Goal: Transaction & Acquisition: Subscribe to service/newsletter

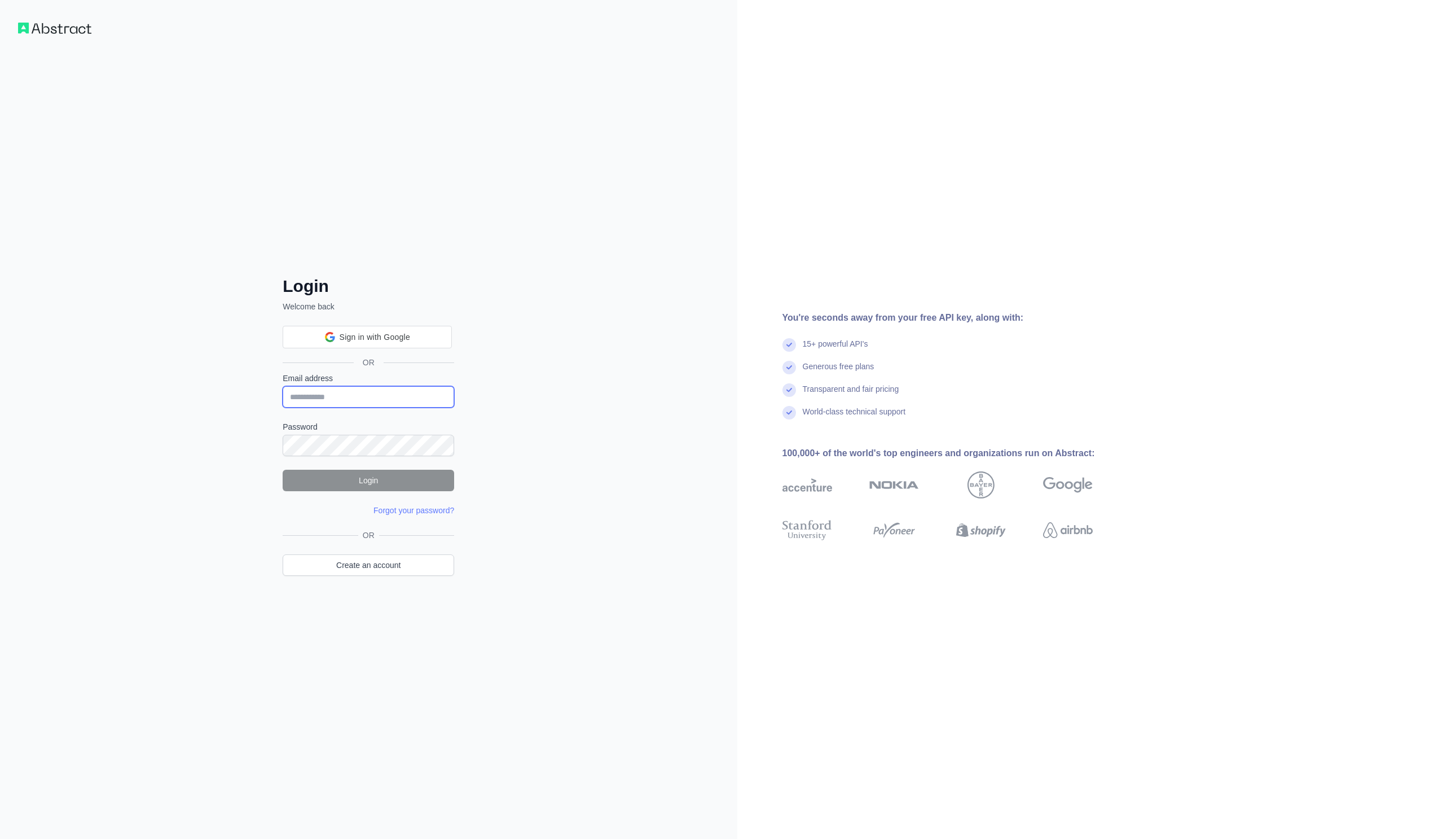
click at [361, 393] on input "Email address" at bounding box center [369, 397] width 172 height 21
click at [431, 319] on div "OR" at bounding box center [369, 344] width 172 height 56
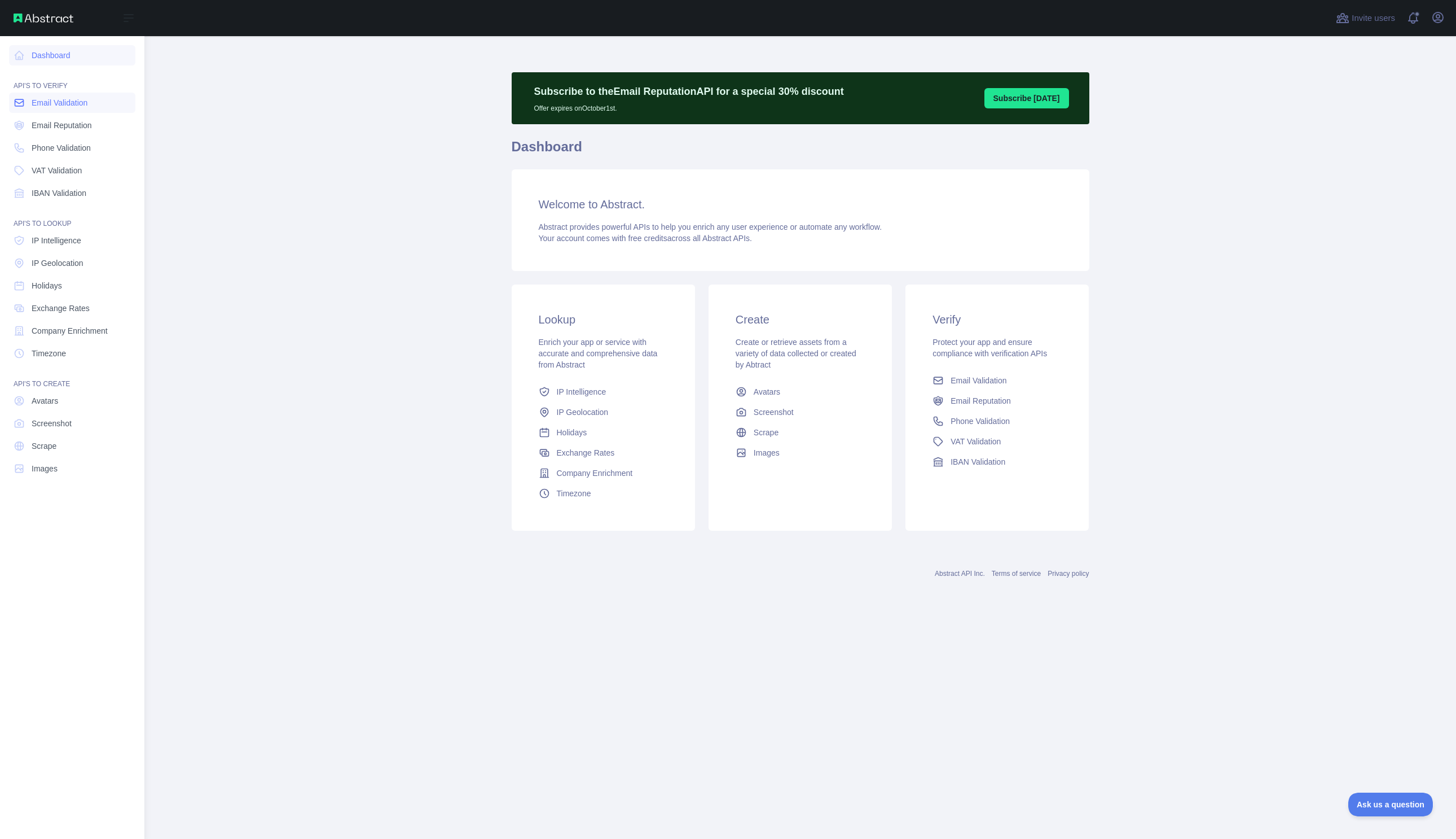
click at [59, 102] on span "Email Validation" at bounding box center [59, 103] width 56 height 11
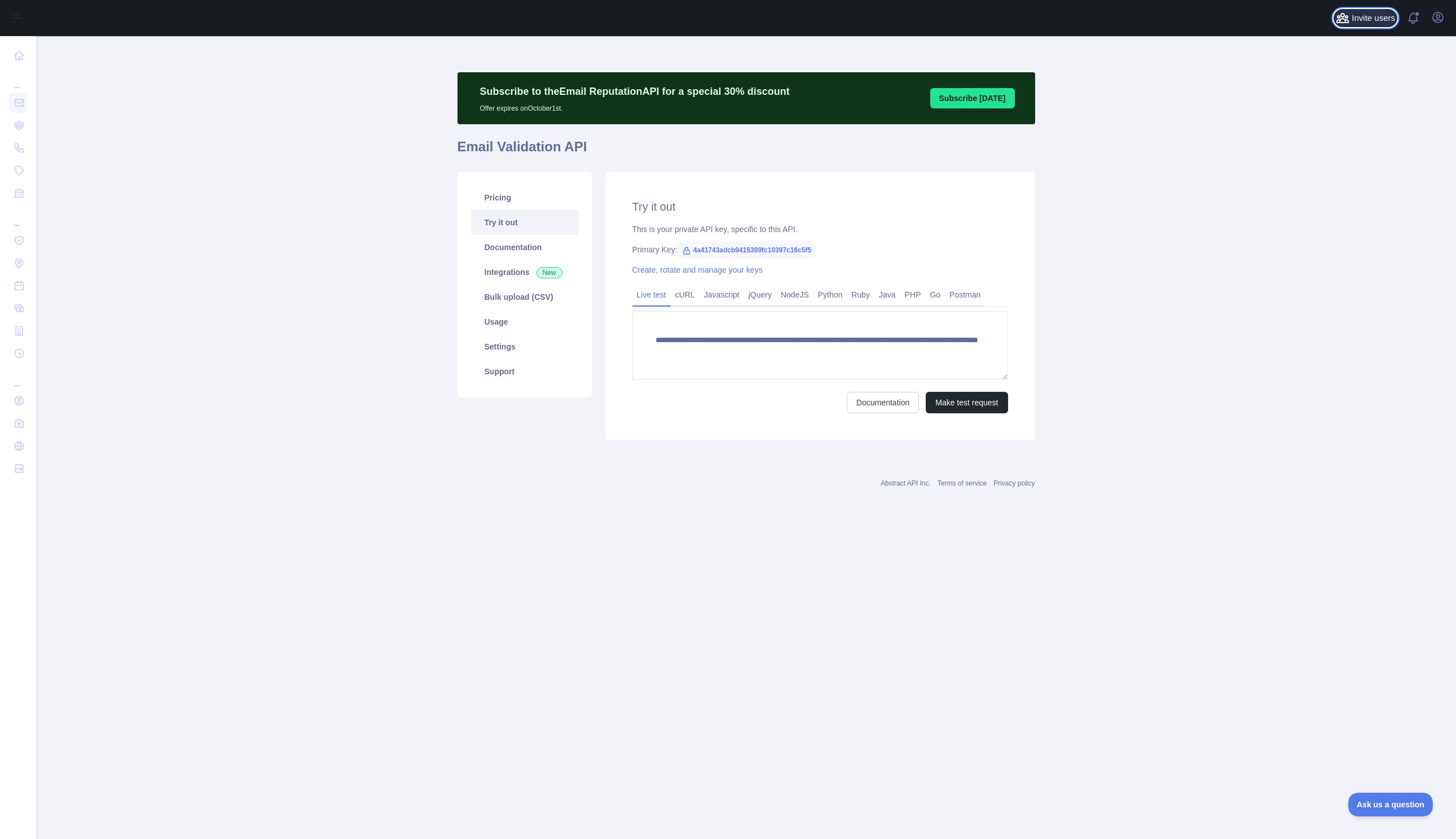
click at [1366, 15] on span "Invite users" at bounding box center [1373, 18] width 43 height 13
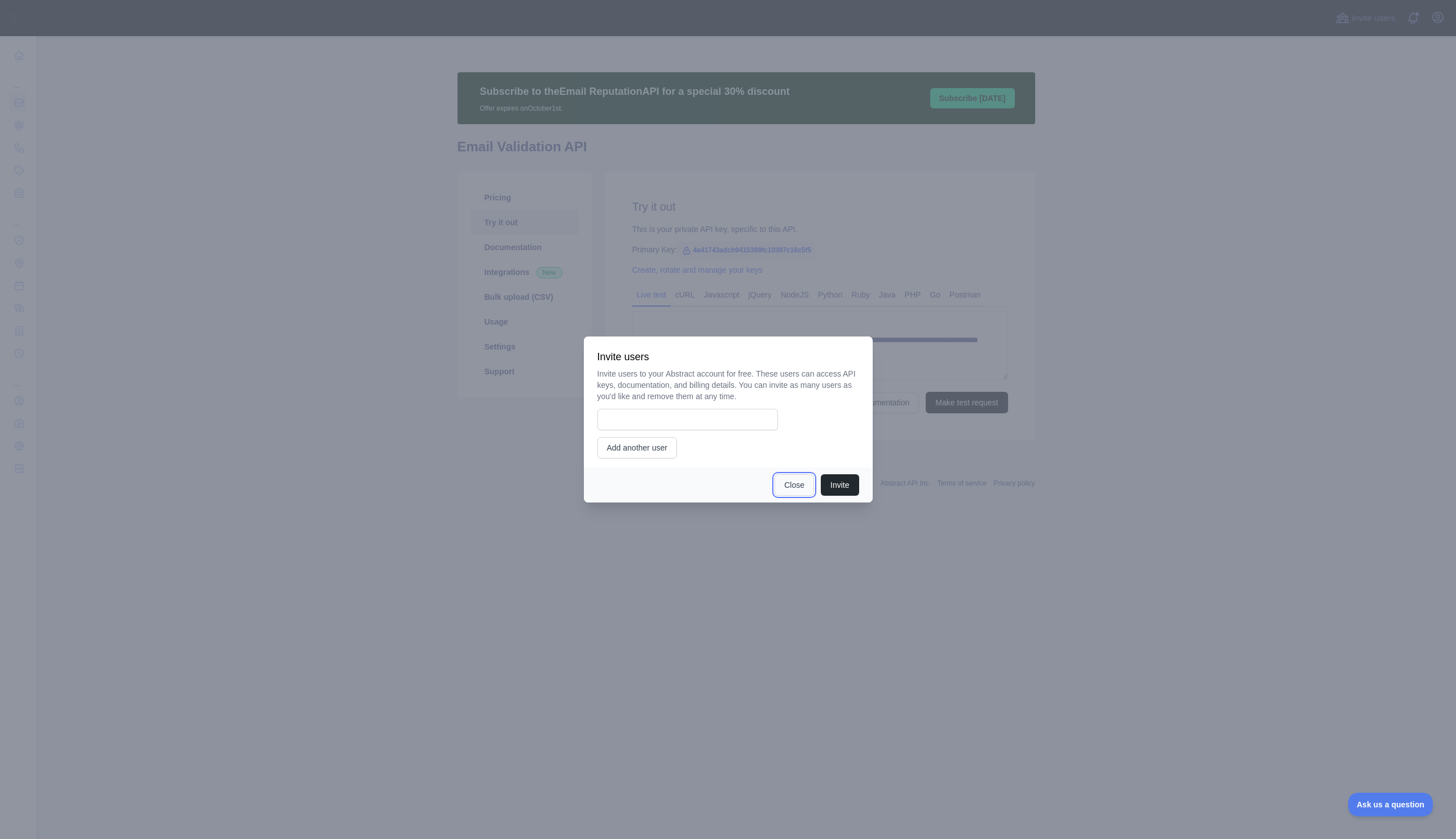
click at [784, 480] on button "Close" at bounding box center [794, 485] width 39 height 21
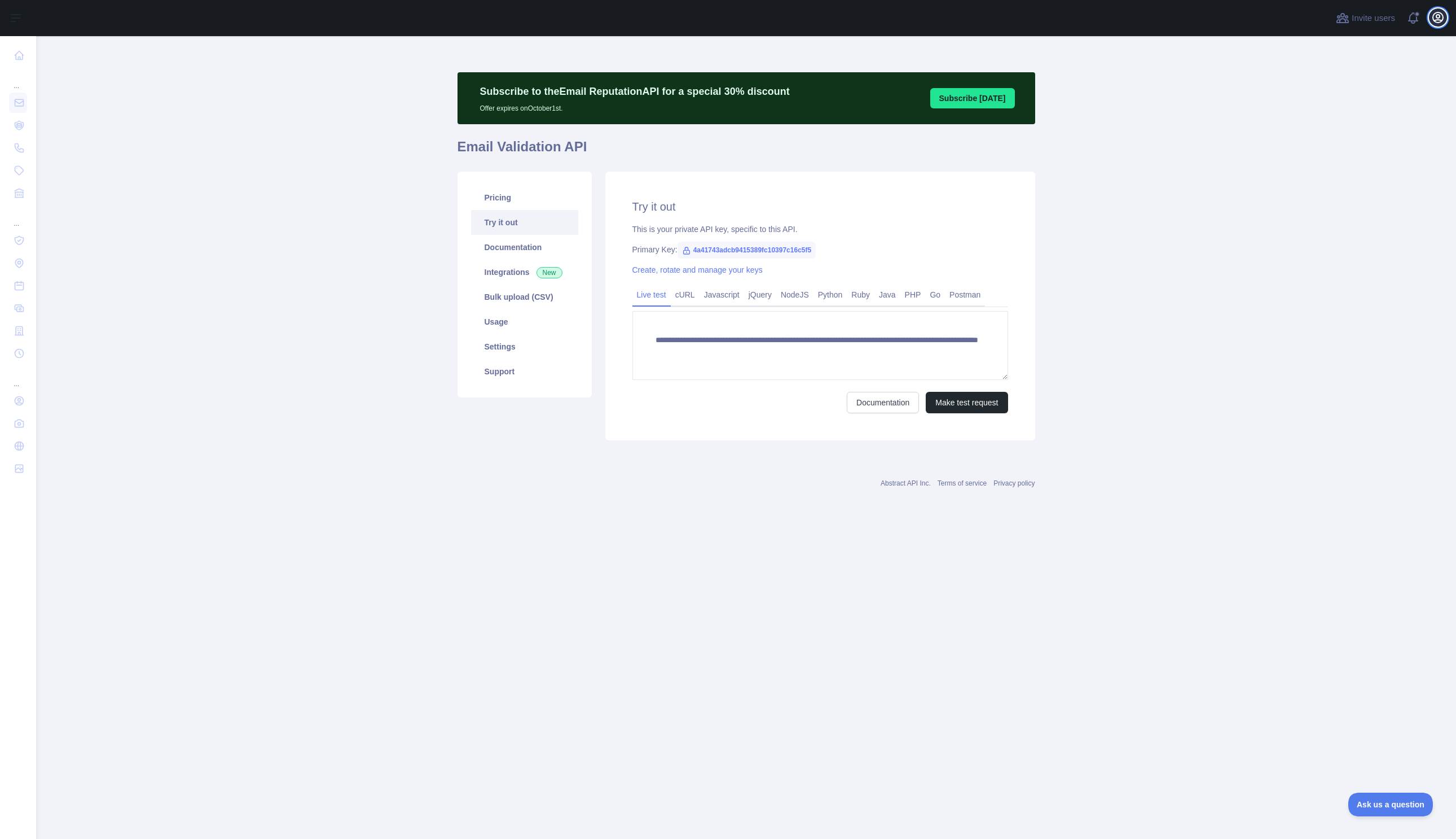
click at [1433, 19] on icon "button" at bounding box center [1438, 18] width 10 height 10
click at [1369, 119] on button "Billing" at bounding box center [1384, 122] width 127 height 20
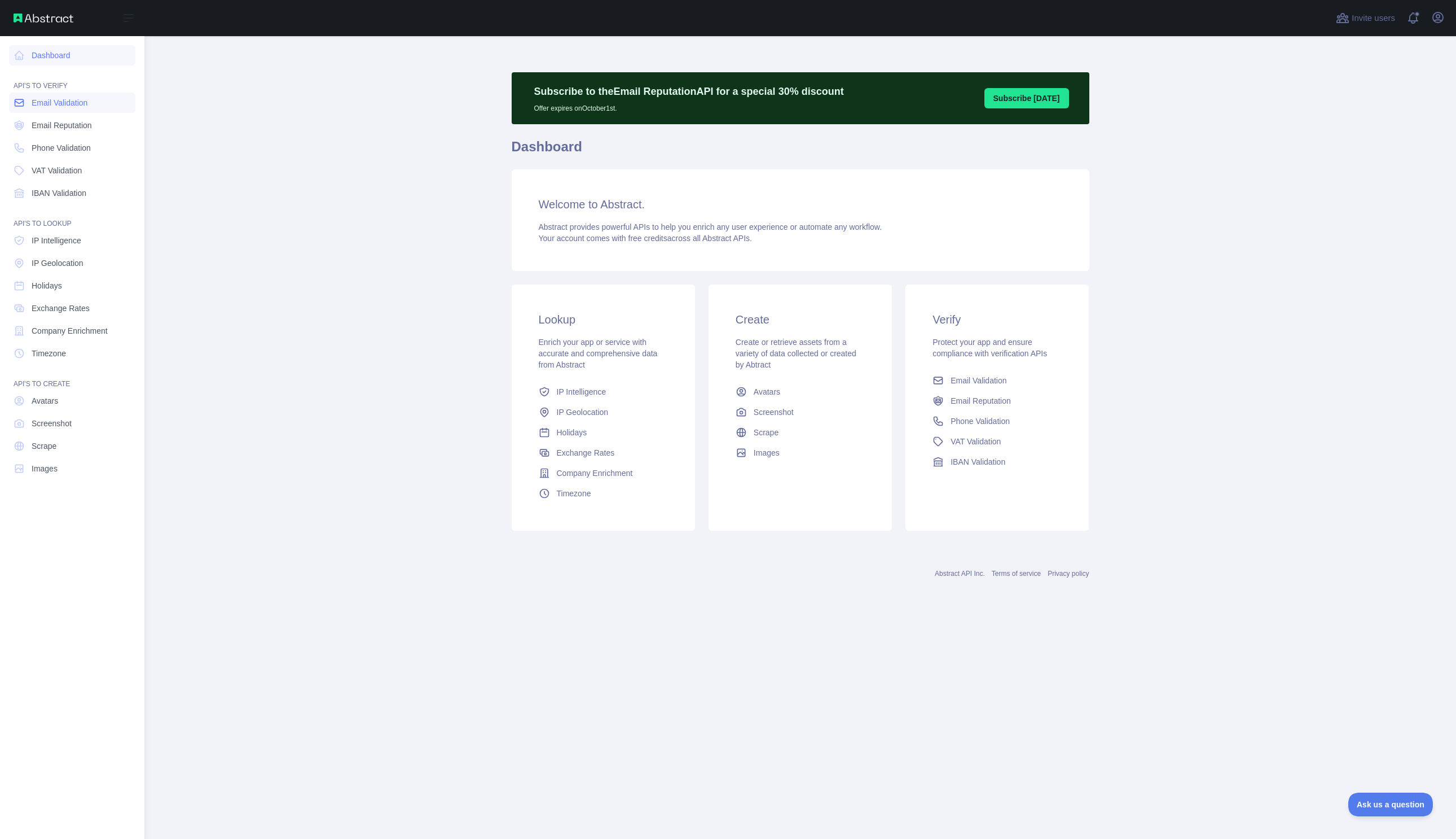
click at [60, 107] on span "Email Validation" at bounding box center [59, 103] width 56 height 11
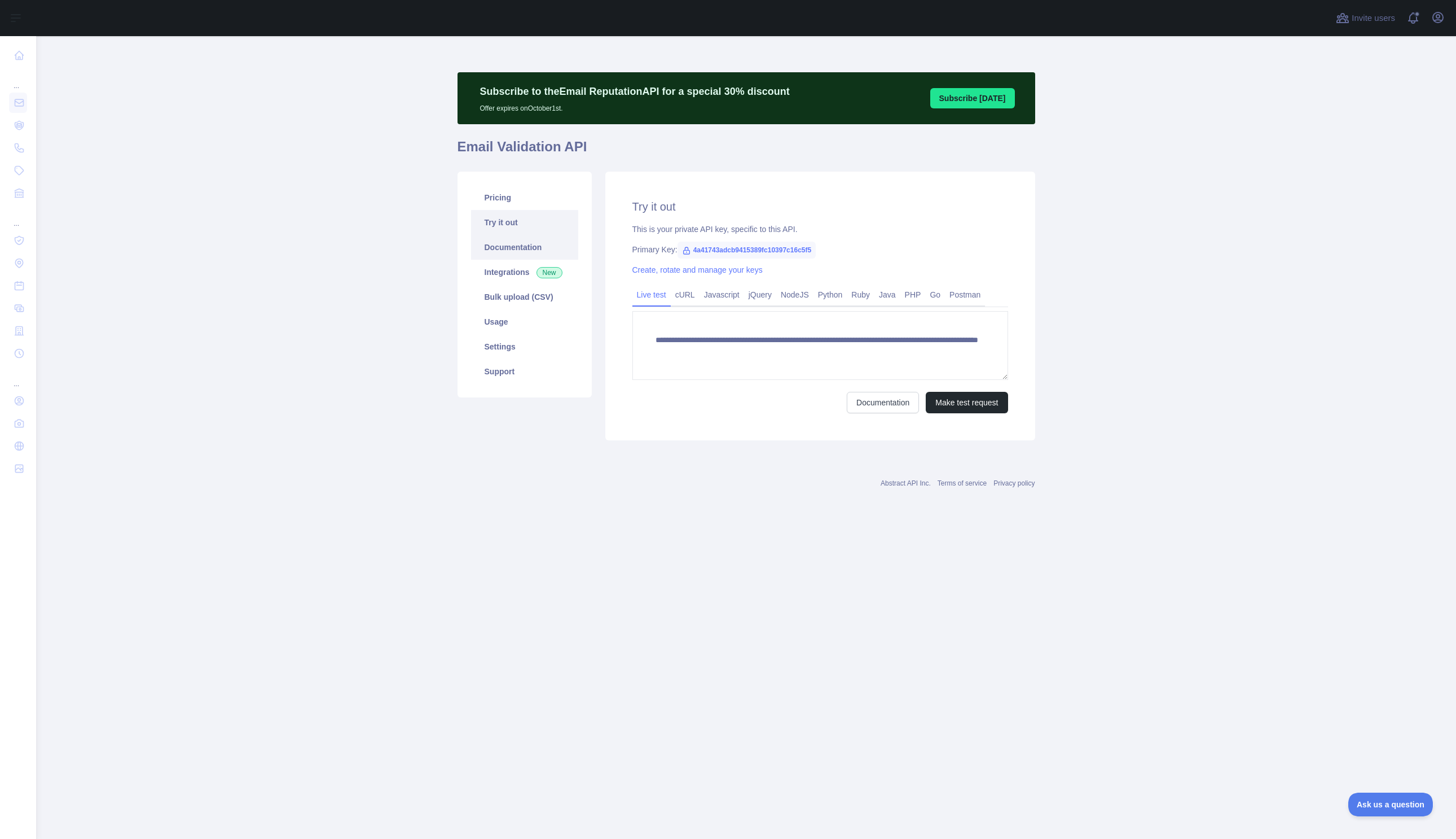
click at [525, 250] on link "Documentation" at bounding box center [525, 247] width 107 height 25
click at [733, 248] on span "4a41743adcb9415389fc10397c16c5f5" at bounding box center [746, 250] width 139 height 17
copy span "4a41743adcb9415389fc10397c16c5f5"
click at [841, 293] on link "Python" at bounding box center [830, 294] width 34 height 18
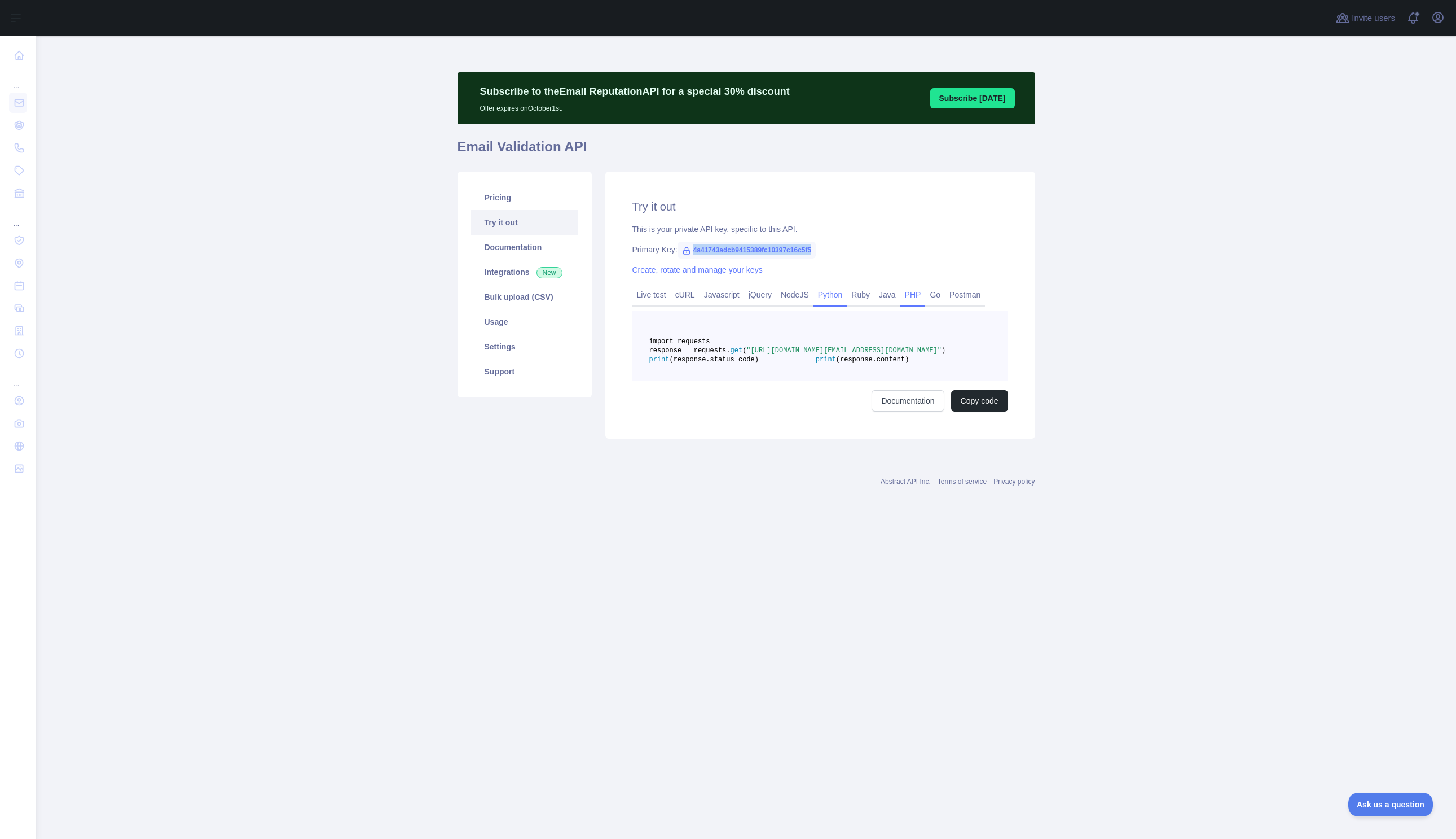
click at [918, 293] on link "PHP" at bounding box center [913, 294] width 26 height 18
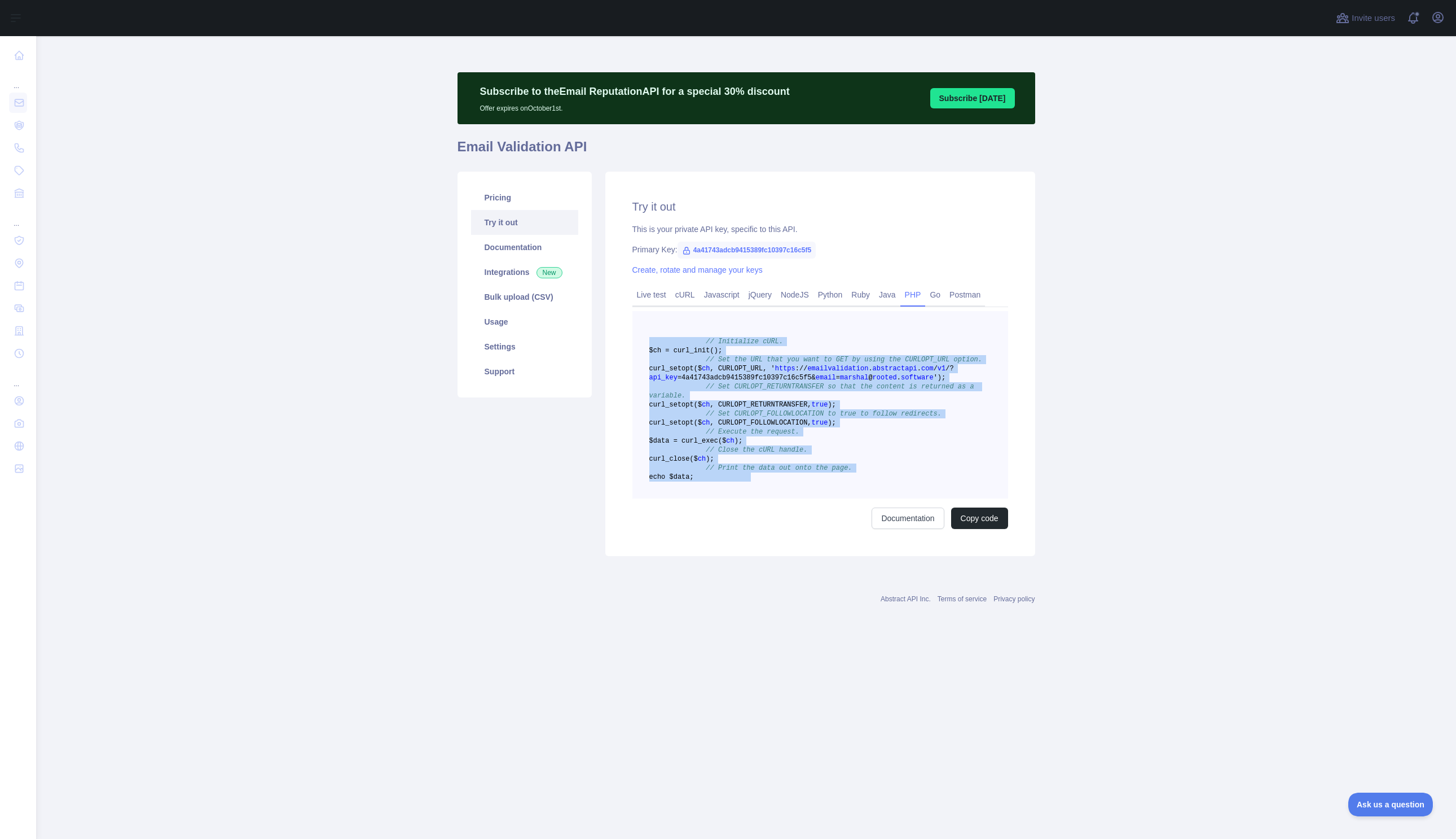
copy code "// Initialize cURL. $ch = curl _init() ; // Set the URL that you want to GET by…"
drag, startPoint x: 810, startPoint y: 545, endPoint x: 610, endPoint y: 338, distance: 287.8
click at [610, 338] on div "Try it out This is your private API key, specific to this API. Primary Key: 4a4…" at bounding box center [820, 364] width 430 height 384
click at [812, 361] on pre "// Initialize cURL. $ch = curl _init() ; // Set the URL that you want to GET by…" at bounding box center [820, 404] width 375 height 187
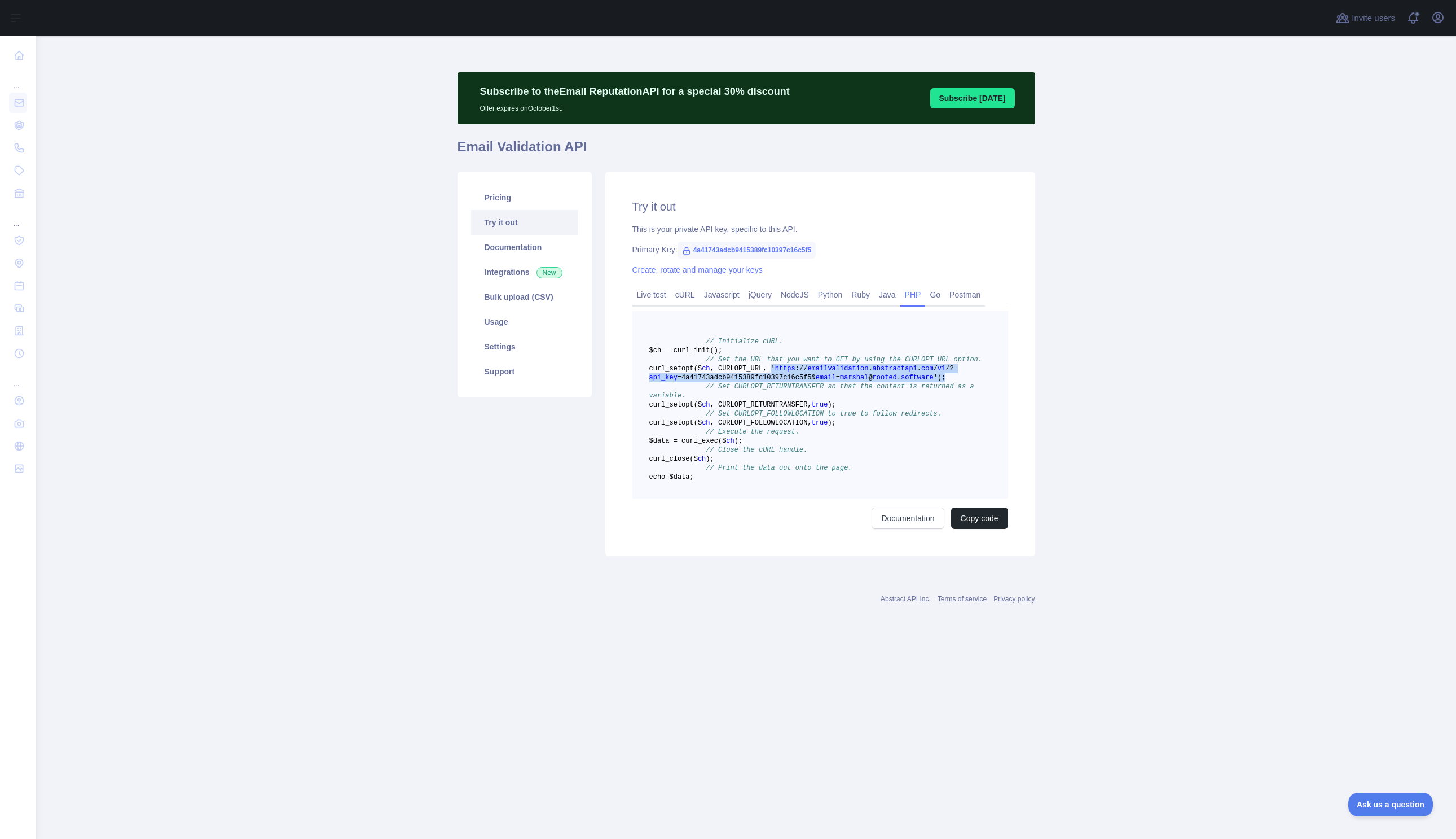
drag, startPoint x: 961, startPoint y: 398, endPoint x: 636, endPoint y: 385, distance: 325.3
click at [636, 385] on pre "// Initialize cURL. $ch = curl _init() ; // Set the URL that you want to GET by…" at bounding box center [820, 404] width 375 height 187
click at [844, 387] on pre "// Initialize cURL. $ch = curl _init() ; // Set the URL that you want to GET by…" at bounding box center [820, 404] width 375 height 187
click at [869, 390] on pre "// Initialize cURL. $ch = curl _init() ; // Set the URL that you want to GET by…" at bounding box center [820, 404] width 375 height 187
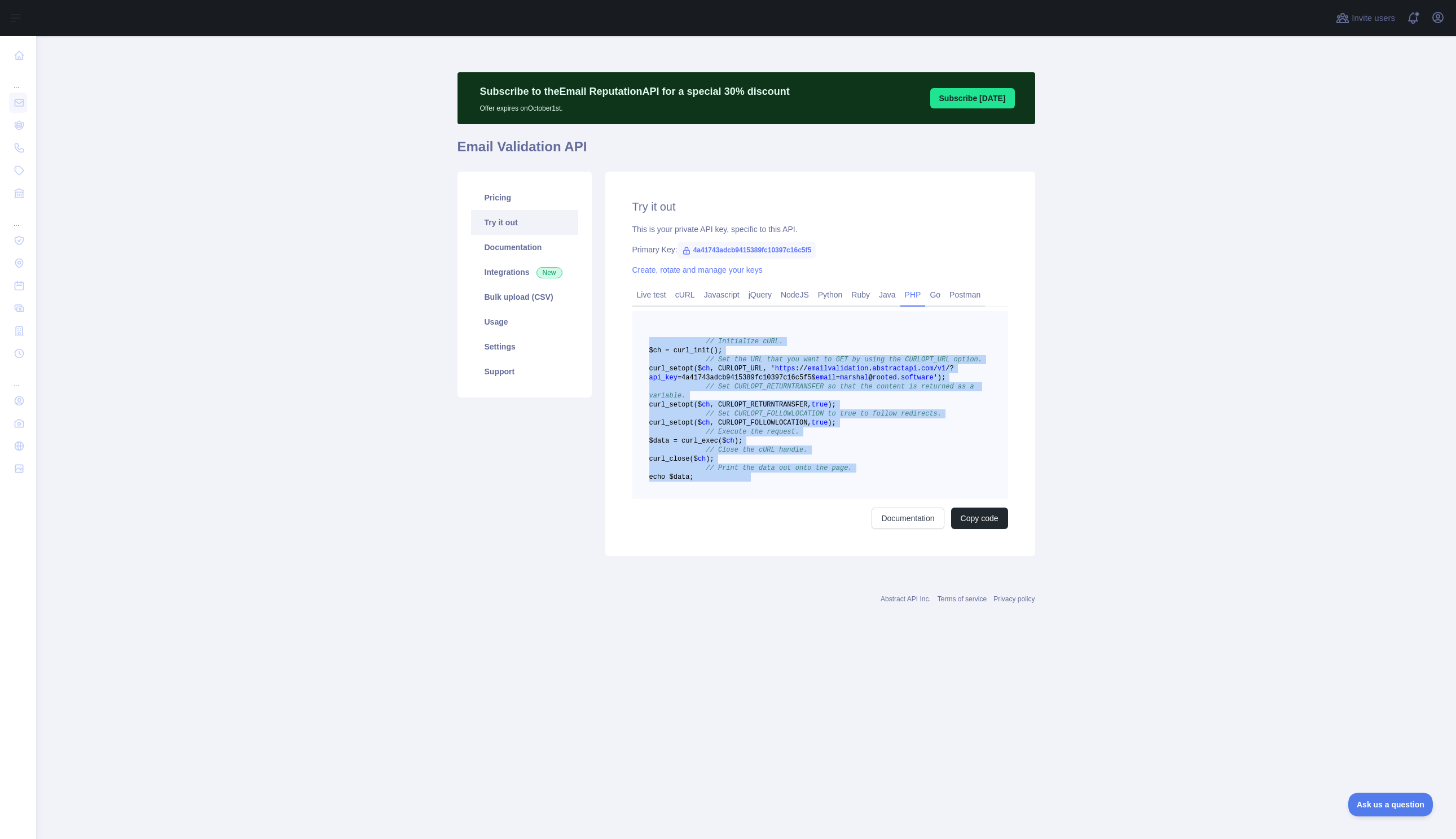
copy code "// Initialize cURL. $ch = curl _init() ; // Set the URL that you want to GET by…"
drag, startPoint x: 823, startPoint y: 547, endPoint x: 620, endPoint y: 337, distance: 292.1
click at [620, 337] on div "Try it out This is your private API key, specific to this API. Primary Key: 4a4…" at bounding box center [820, 364] width 430 height 384
click at [524, 324] on link "Usage" at bounding box center [525, 322] width 107 height 25
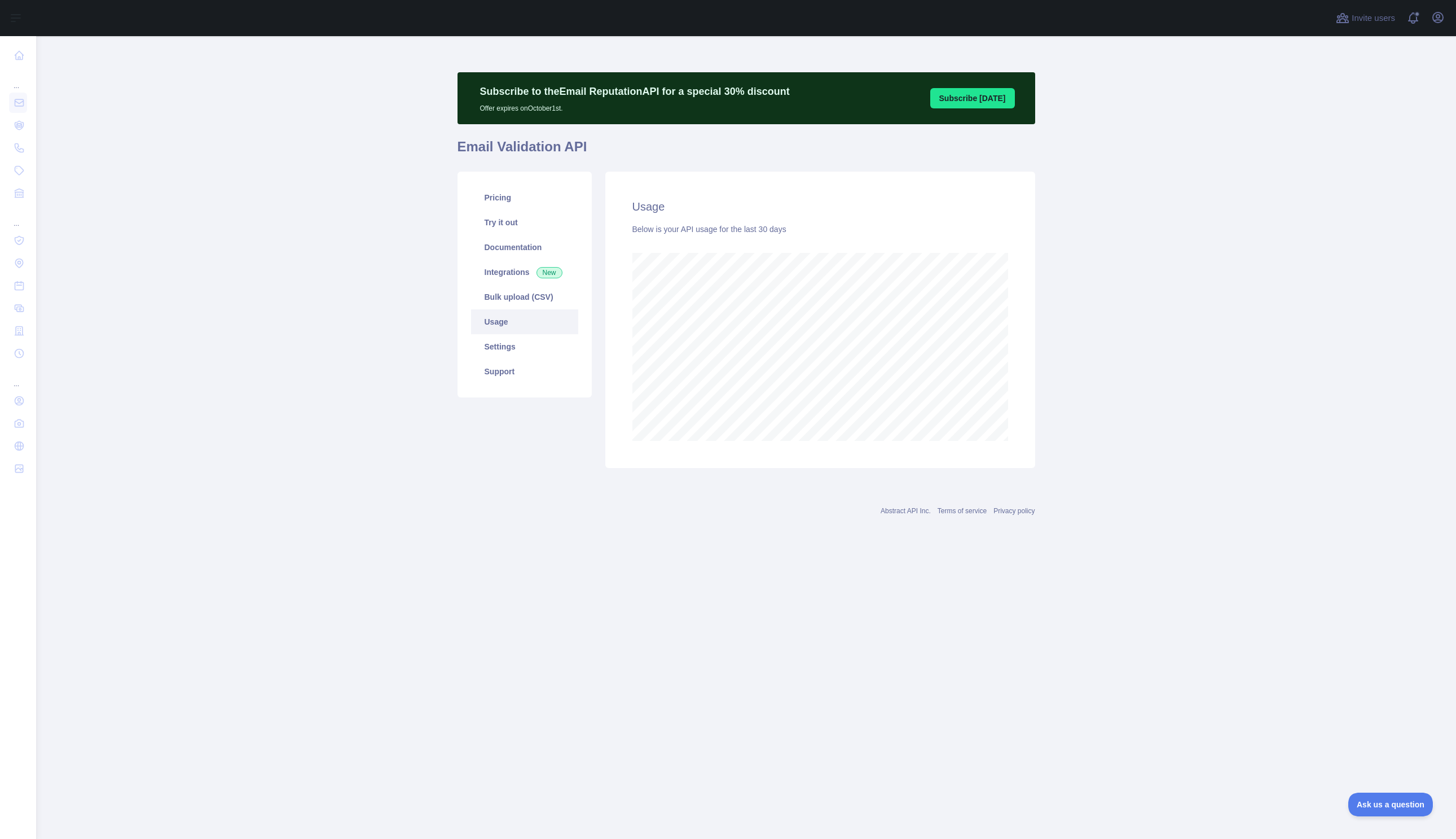
scroll to position [803, 1420]
click at [528, 218] on link "Try it out" at bounding box center [525, 223] width 107 height 25
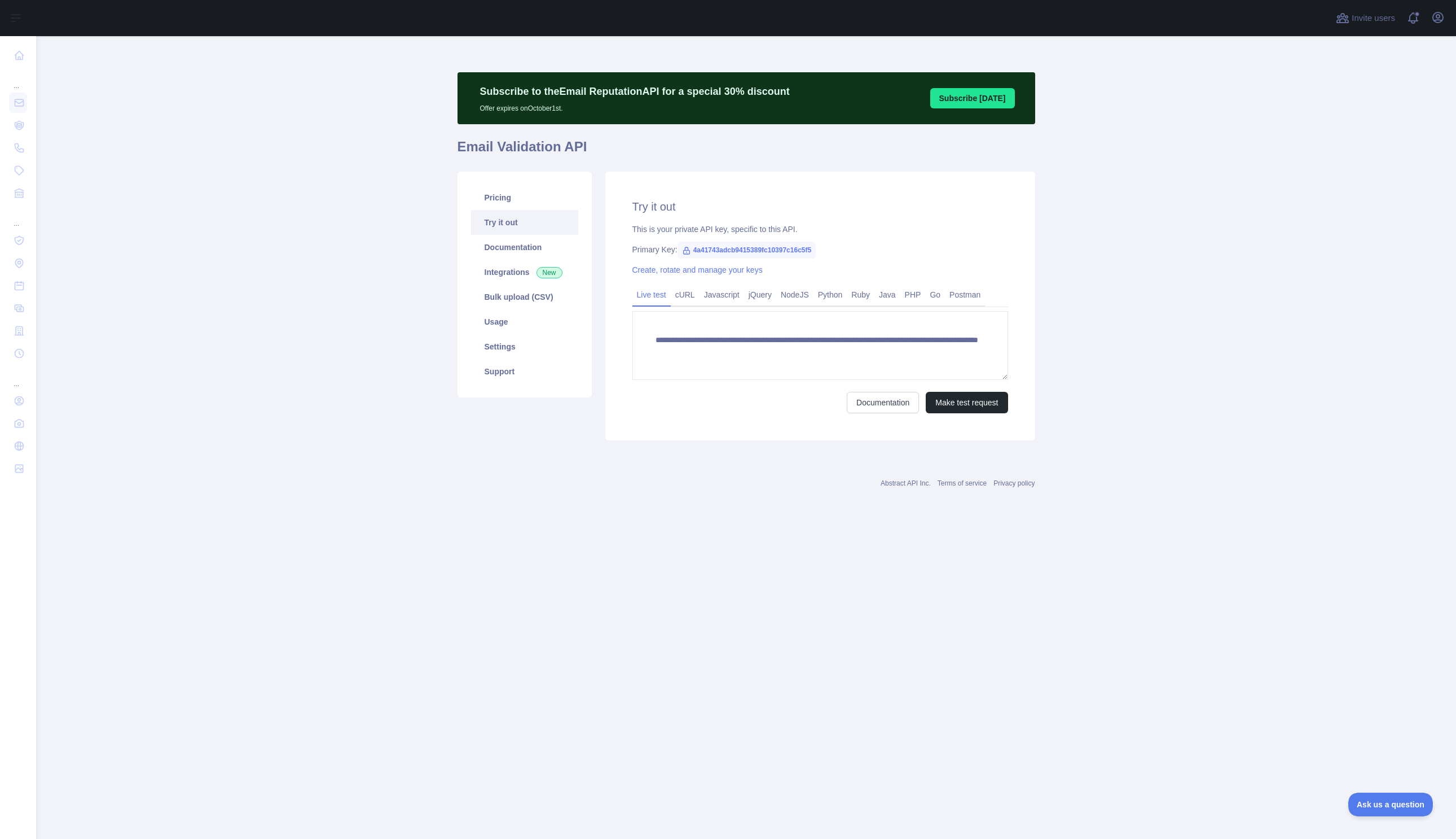
click at [780, 245] on span "4a41743adcb9415389fc10397c16c5f5" at bounding box center [746, 250] width 139 height 17
click at [776, 251] on span "4a41743adcb9415389fc10397c16c5f5" at bounding box center [746, 250] width 139 height 17
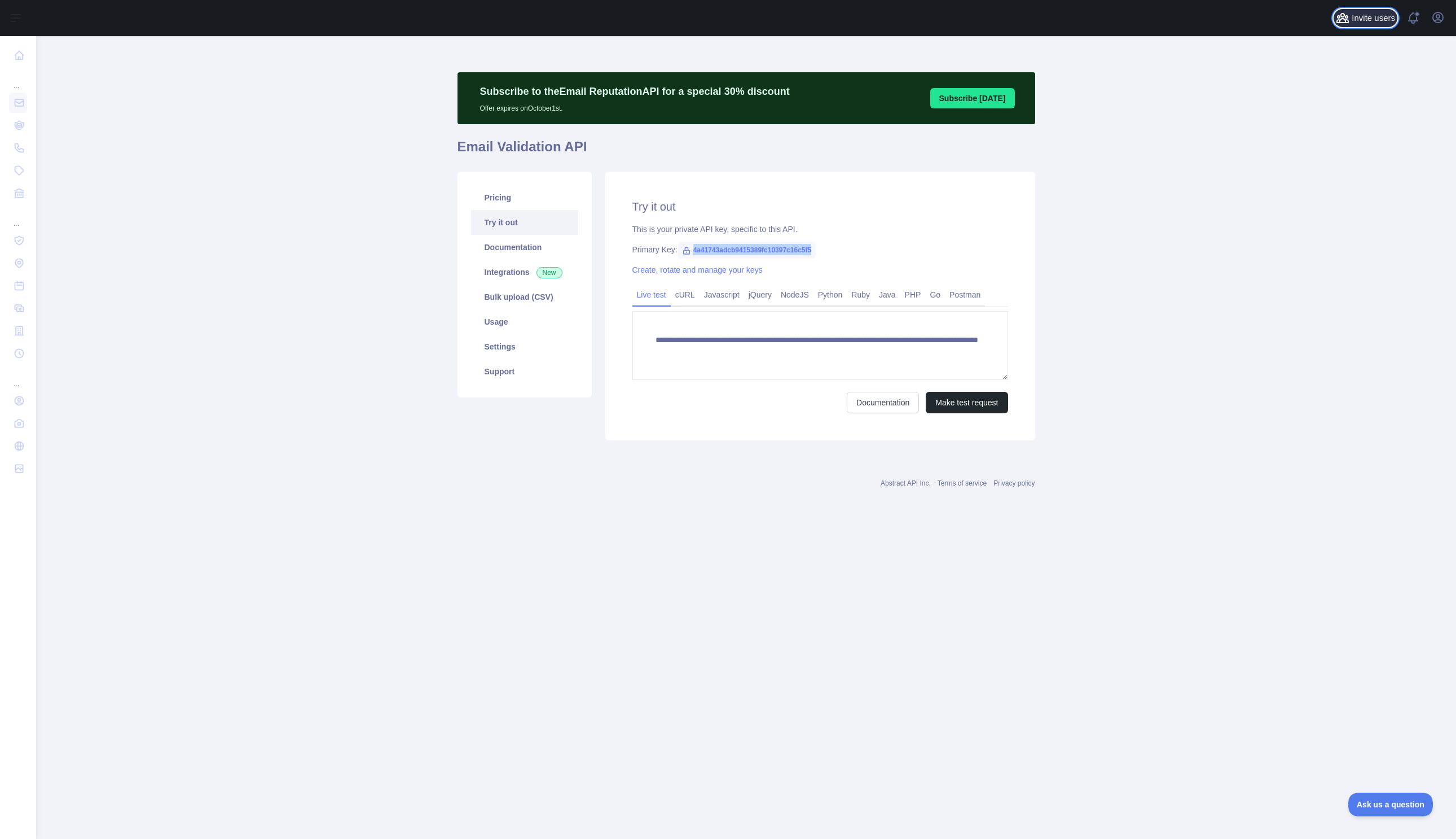
click at [1363, 19] on span "Invite users" at bounding box center [1373, 18] width 43 height 13
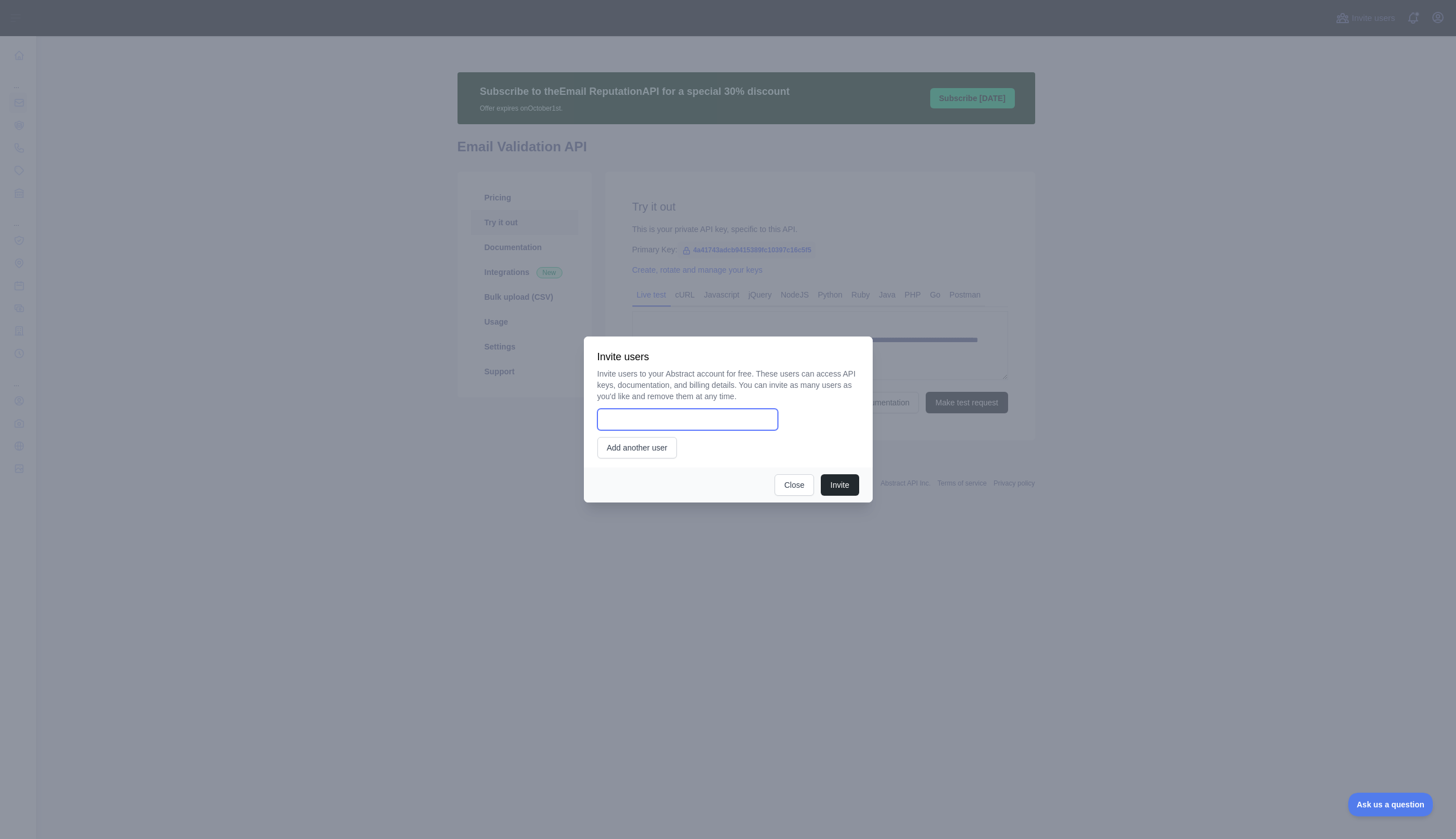
click at [698, 424] on input "email" at bounding box center [688, 420] width 181 height 21
type input "**********"
click at [839, 481] on button "Invite" at bounding box center [840, 485] width 38 height 21
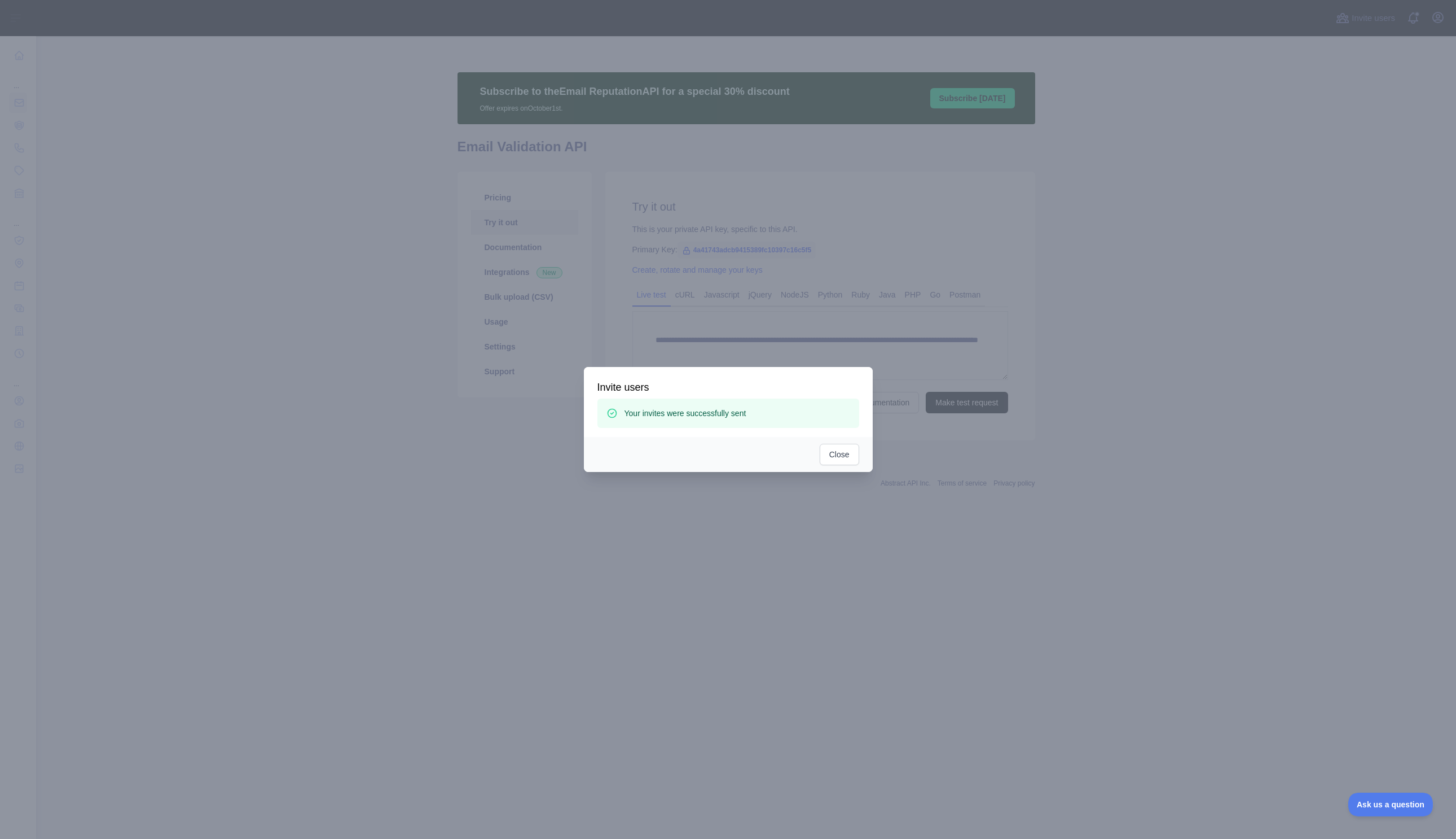
click at [1216, 719] on div at bounding box center [728, 420] width 1456 height 839
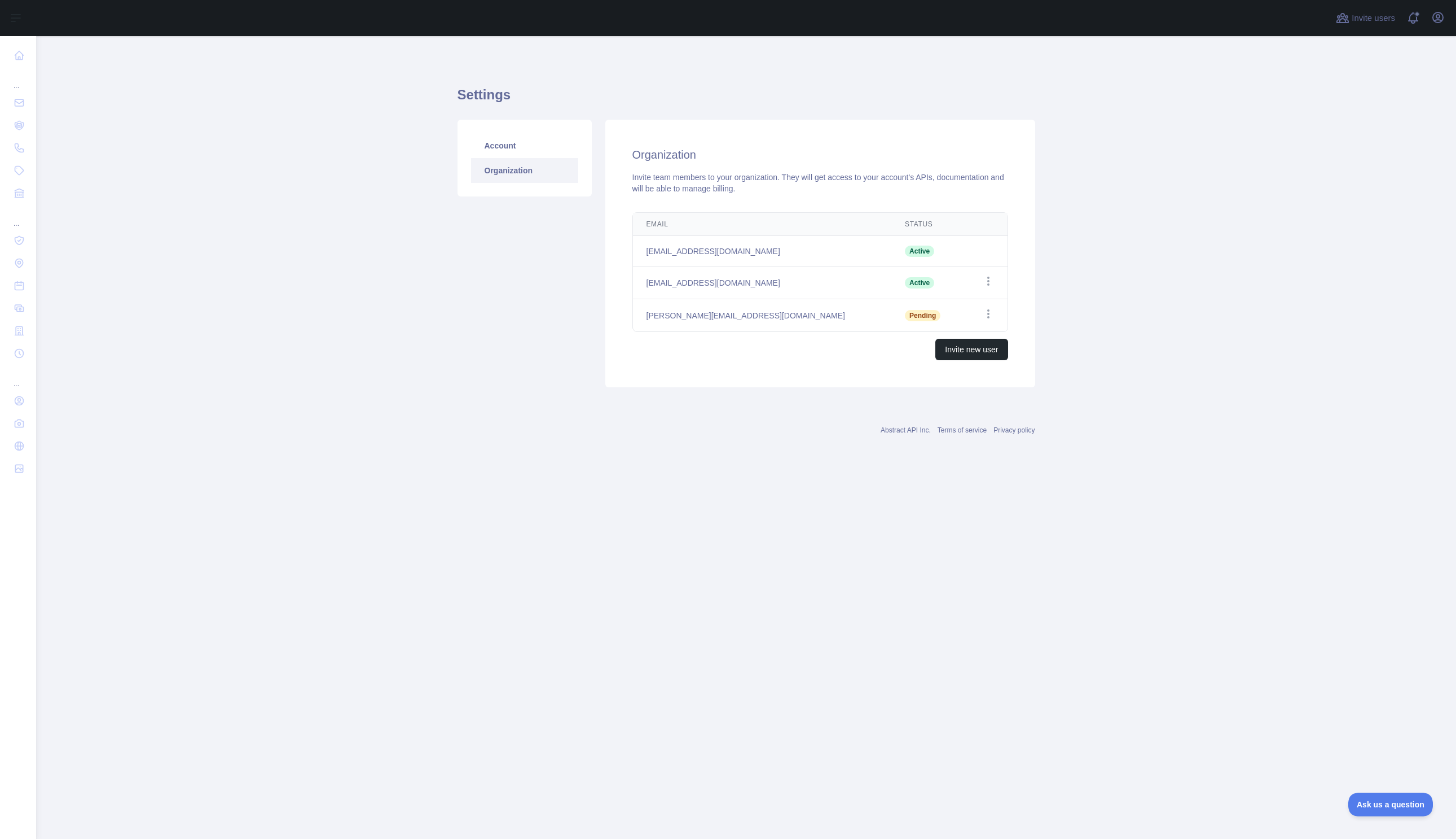
click at [1025, 564] on main "Settings Account Organization Organization Invite team members to your organiza…" at bounding box center [746, 438] width 1420 height 803
click at [264, 322] on main "Settings Account Organization Organization Invite team members to your organiza…" at bounding box center [746, 438] width 1420 height 803
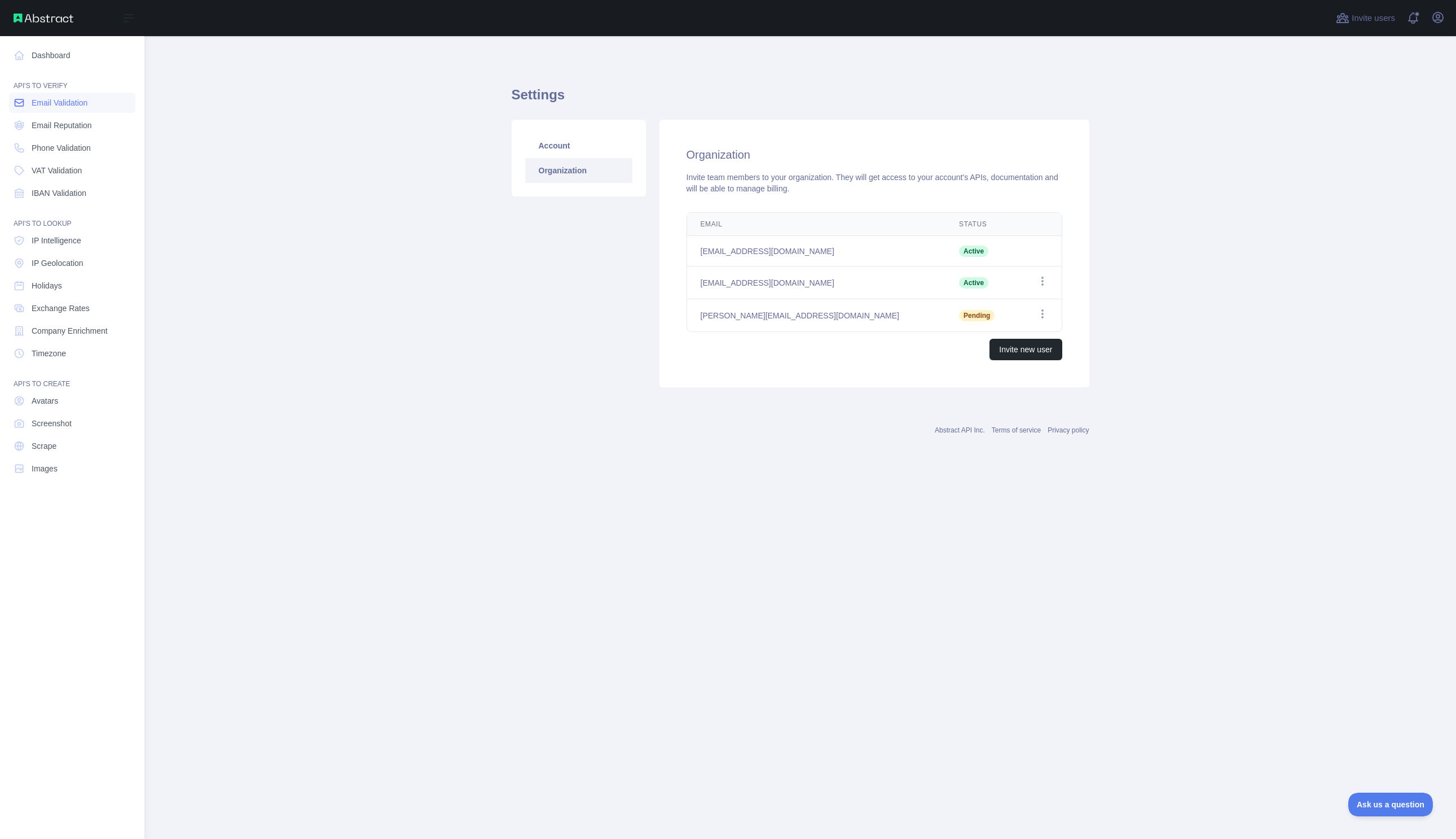
click at [61, 98] on span "Email Validation" at bounding box center [59, 103] width 56 height 11
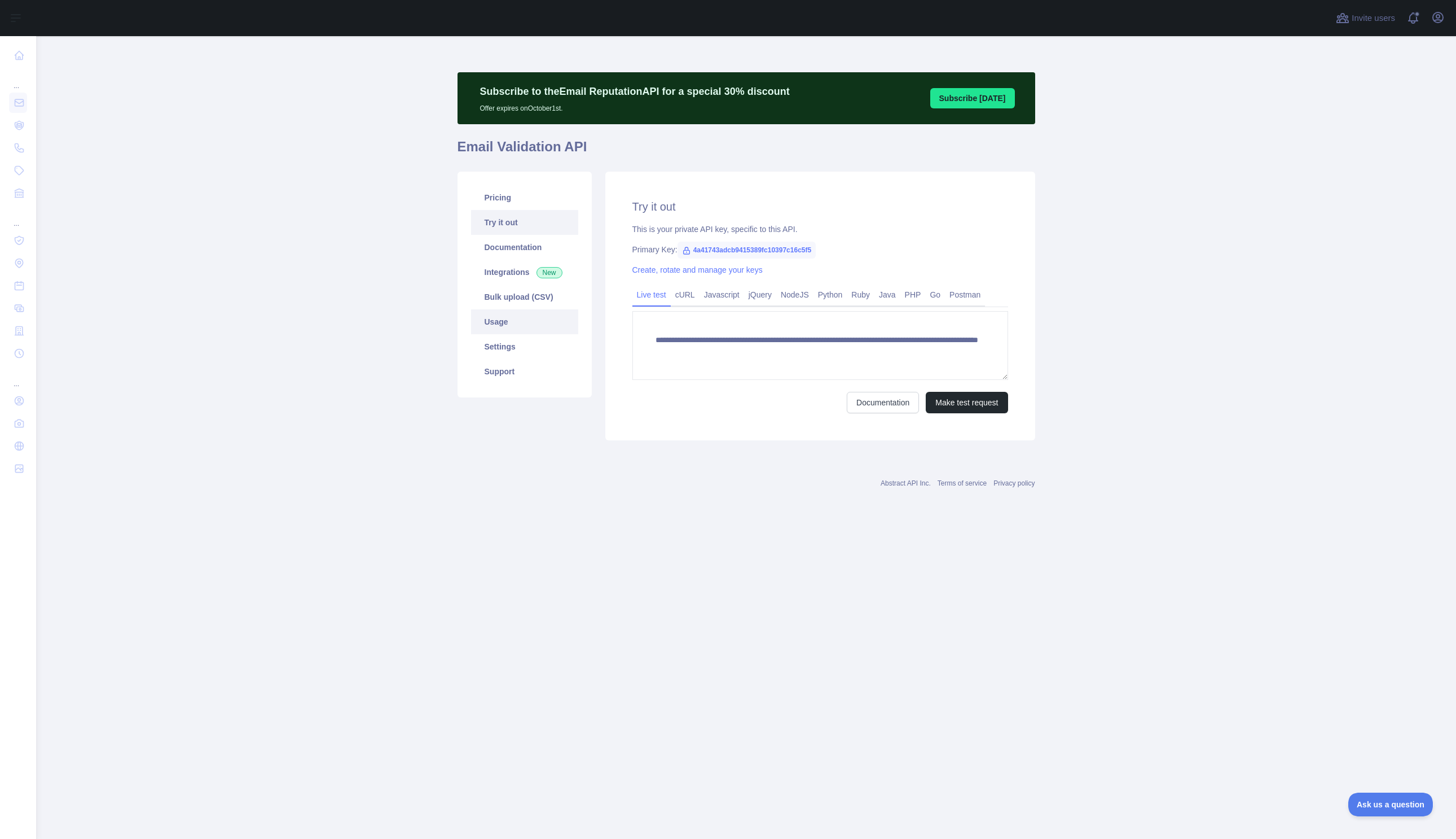
click at [494, 322] on link "Usage" at bounding box center [525, 322] width 107 height 25
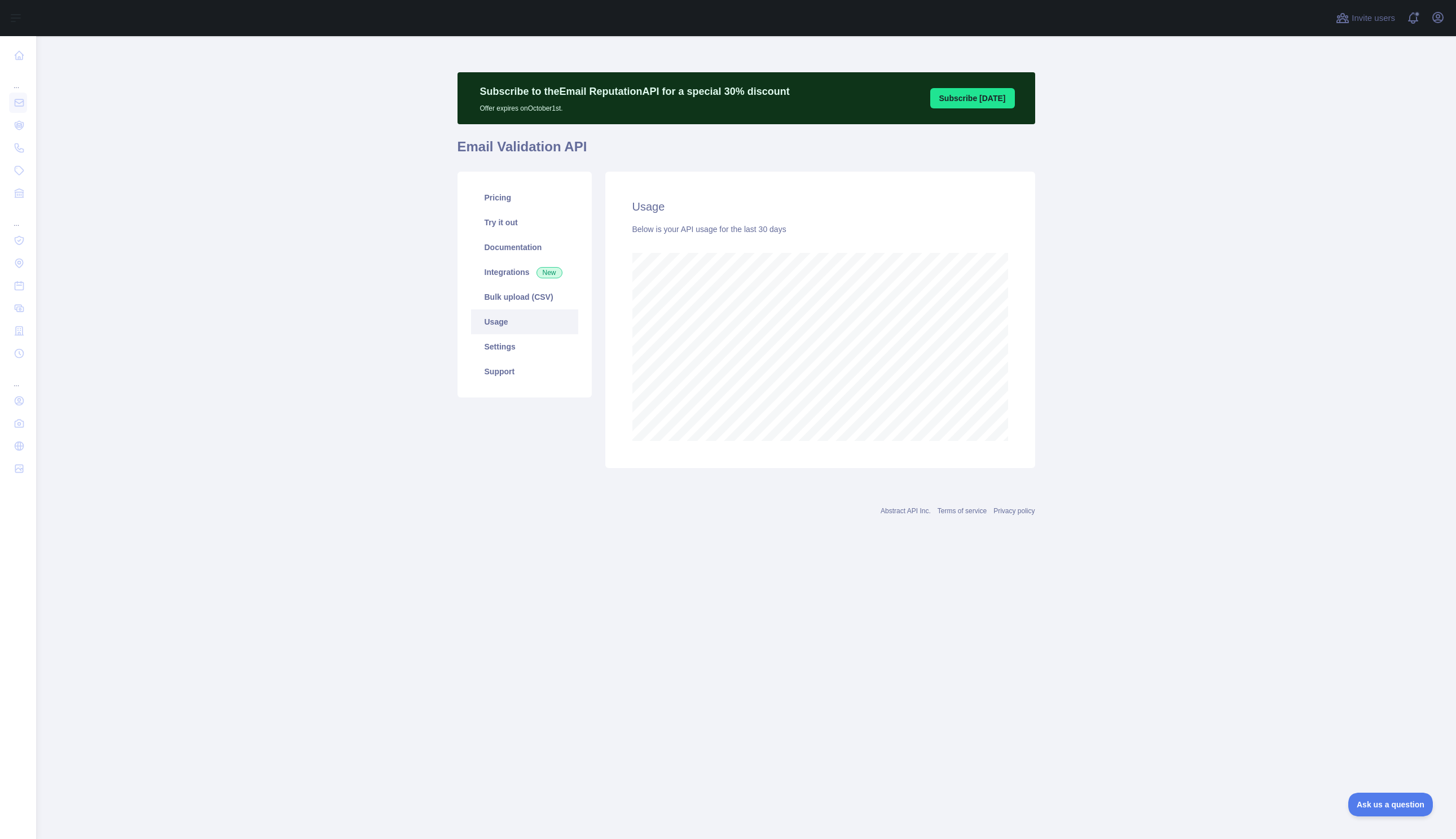
scroll to position [803, 1420]
click at [524, 342] on link "Settings" at bounding box center [525, 347] width 107 height 25
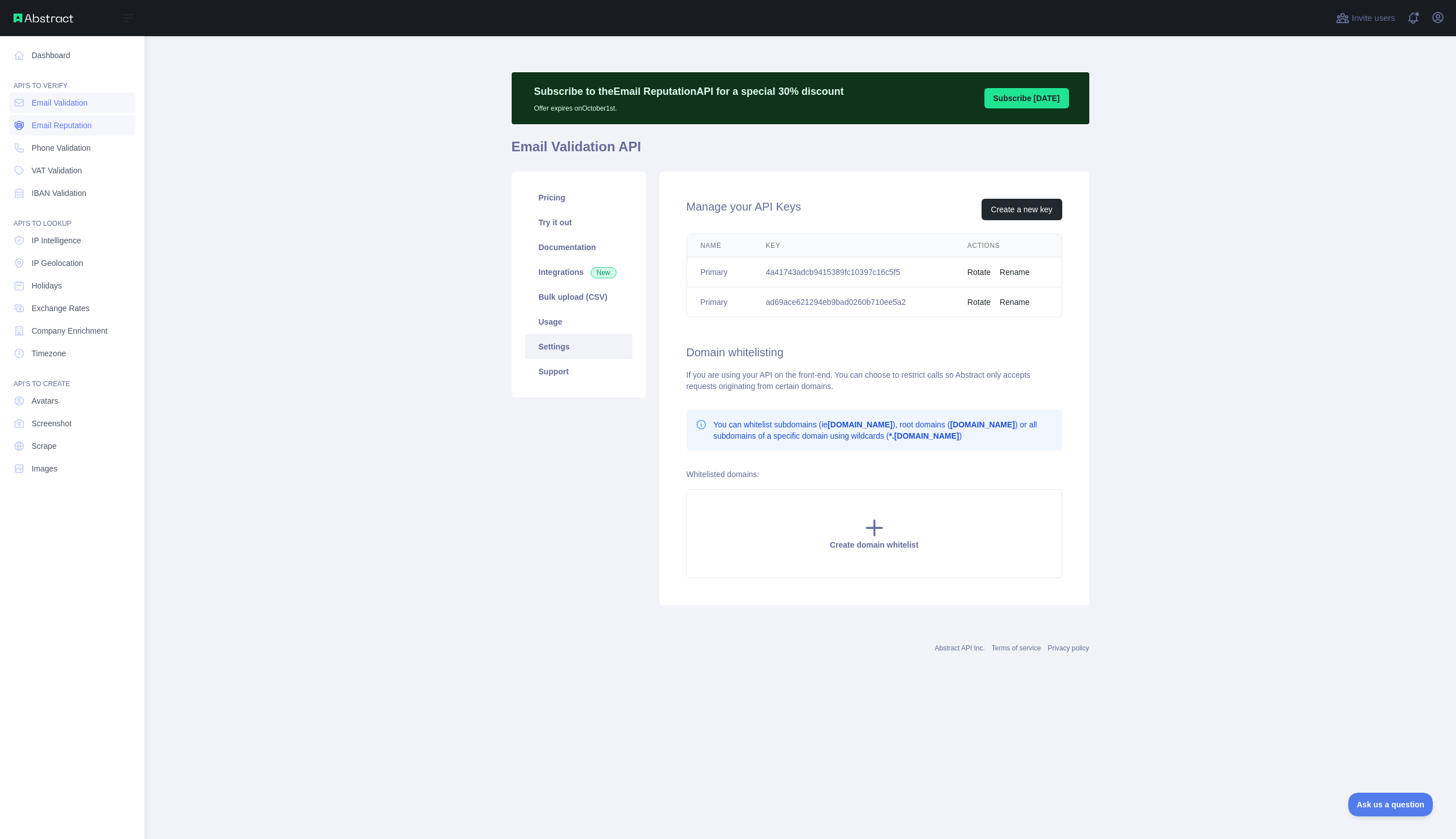
click at [73, 121] on span "Email Reputation" at bounding box center [61, 125] width 60 height 11
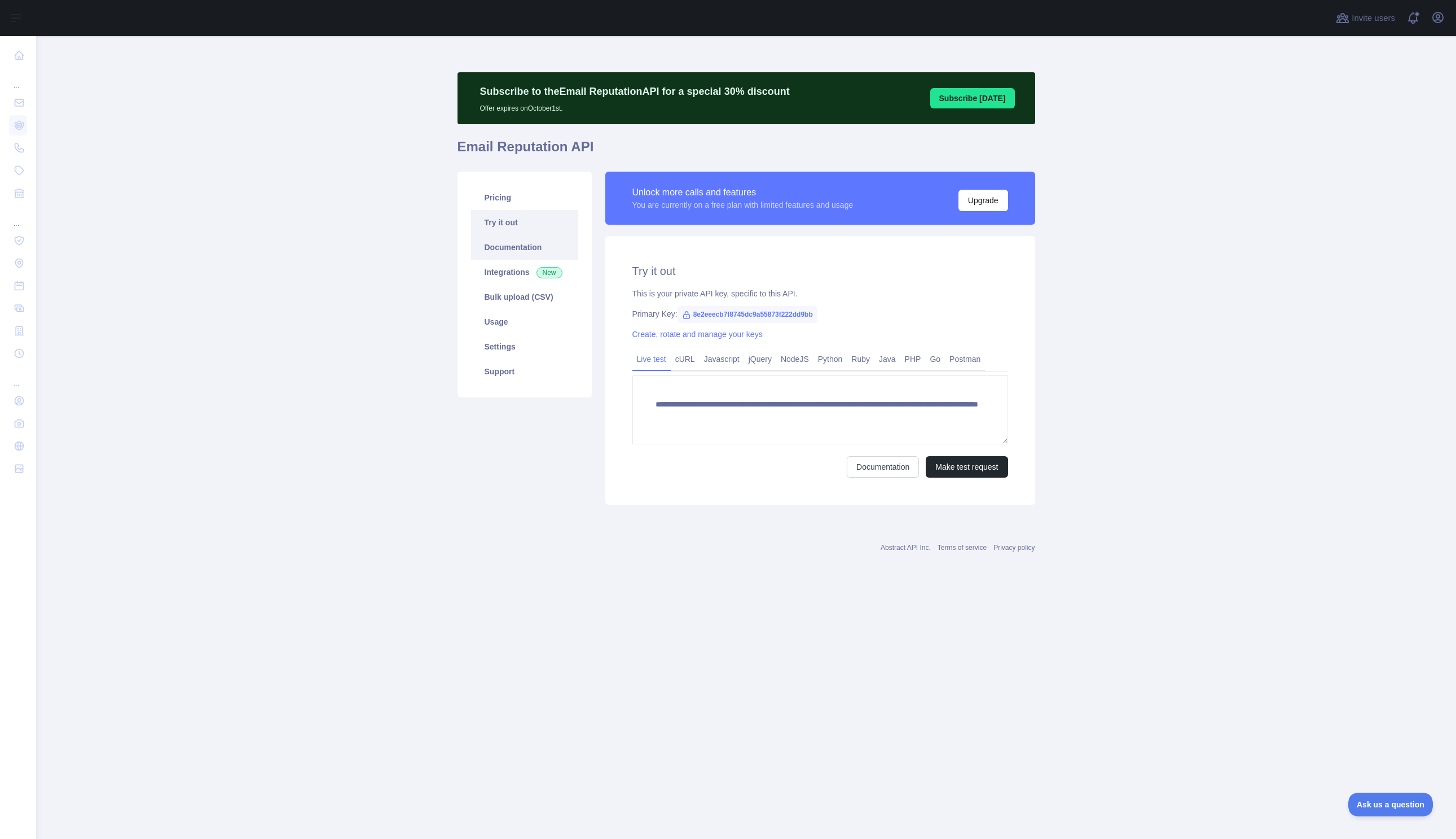
click at [538, 256] on link "Documentation" at bounding box center [525, 247] width 107 height 25
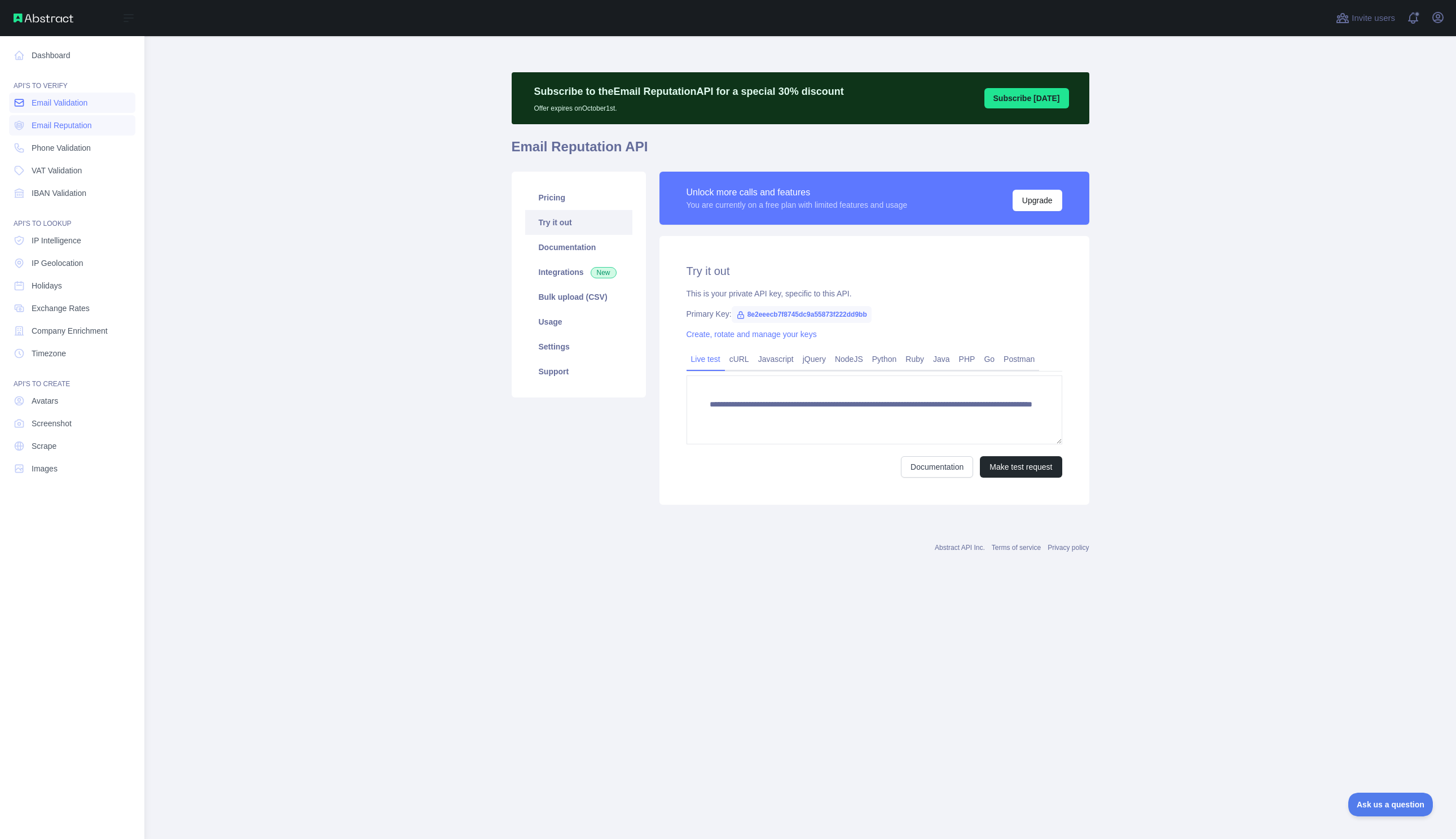
click at [70, 110] on link "Email Validation" at bounding box center [72, 103] width 127 height 20
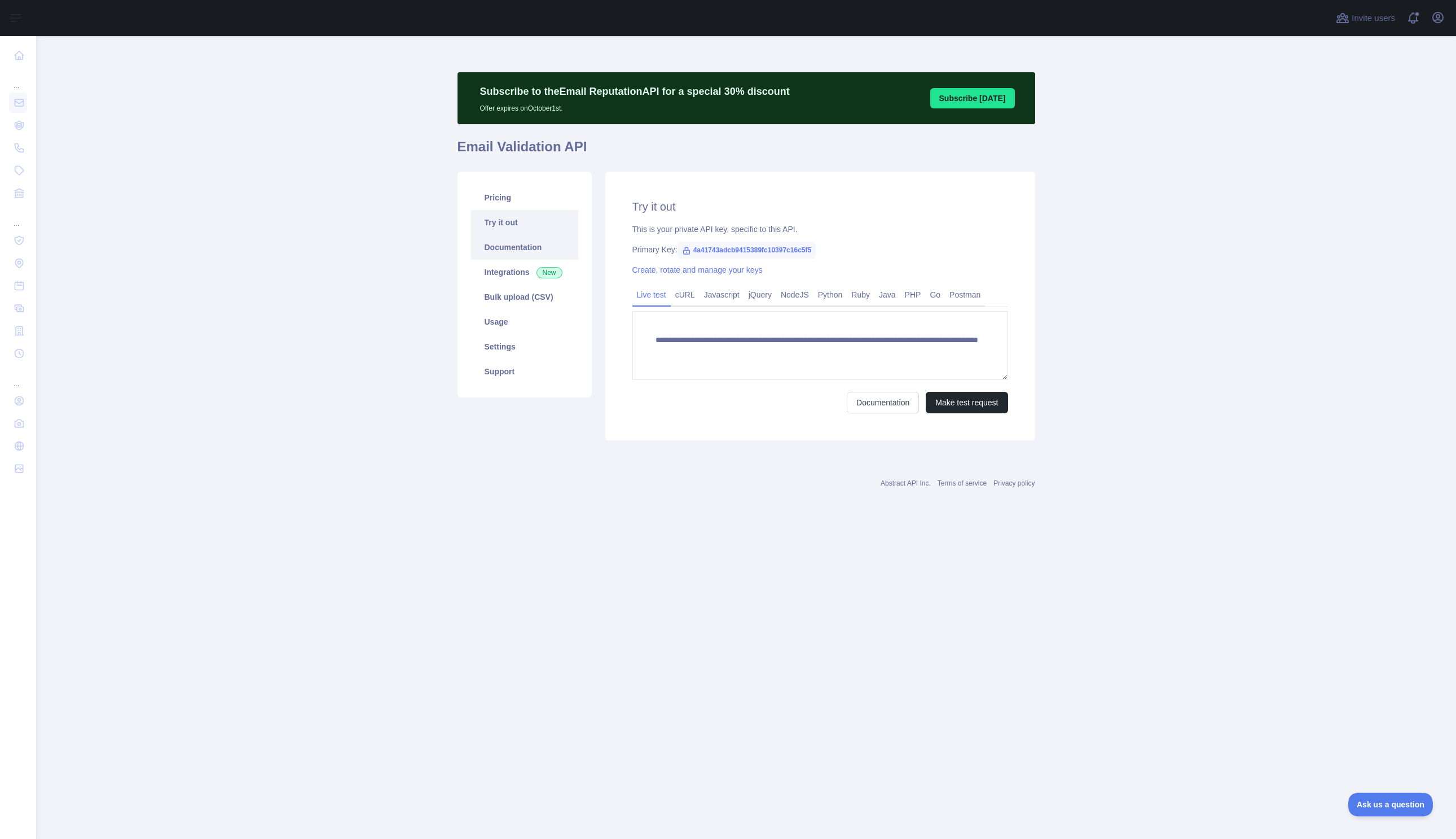
click at [548, 251] on link "Documentation" at bounding box center [525, 247] width 107 height 25
click at [516, 344] on link "Settings" at bounding box center [525, 347] width 107 height 25
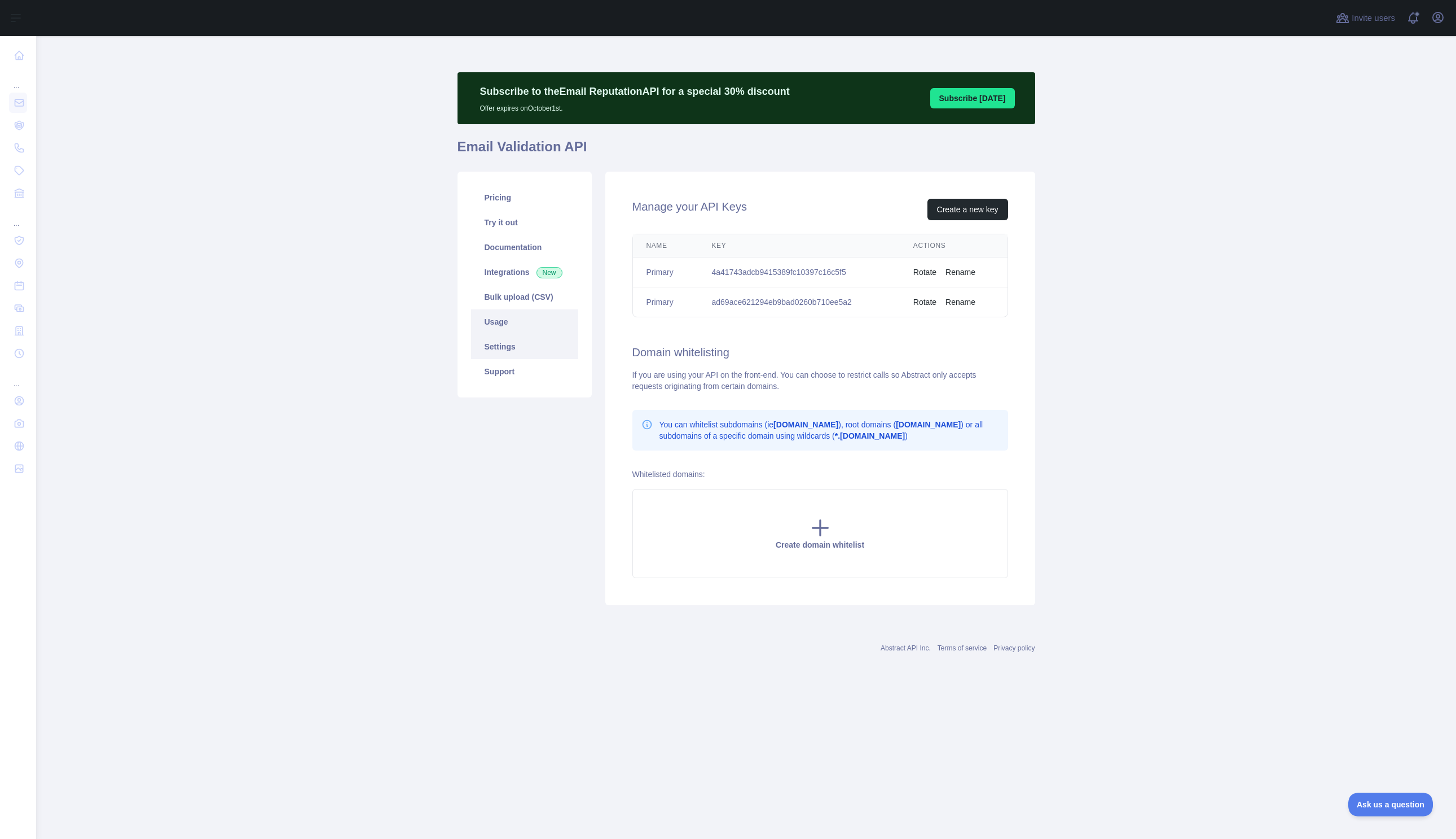
click at [516, 325] on link "Usage" at bounding box center [525, 322] width 107 height 25
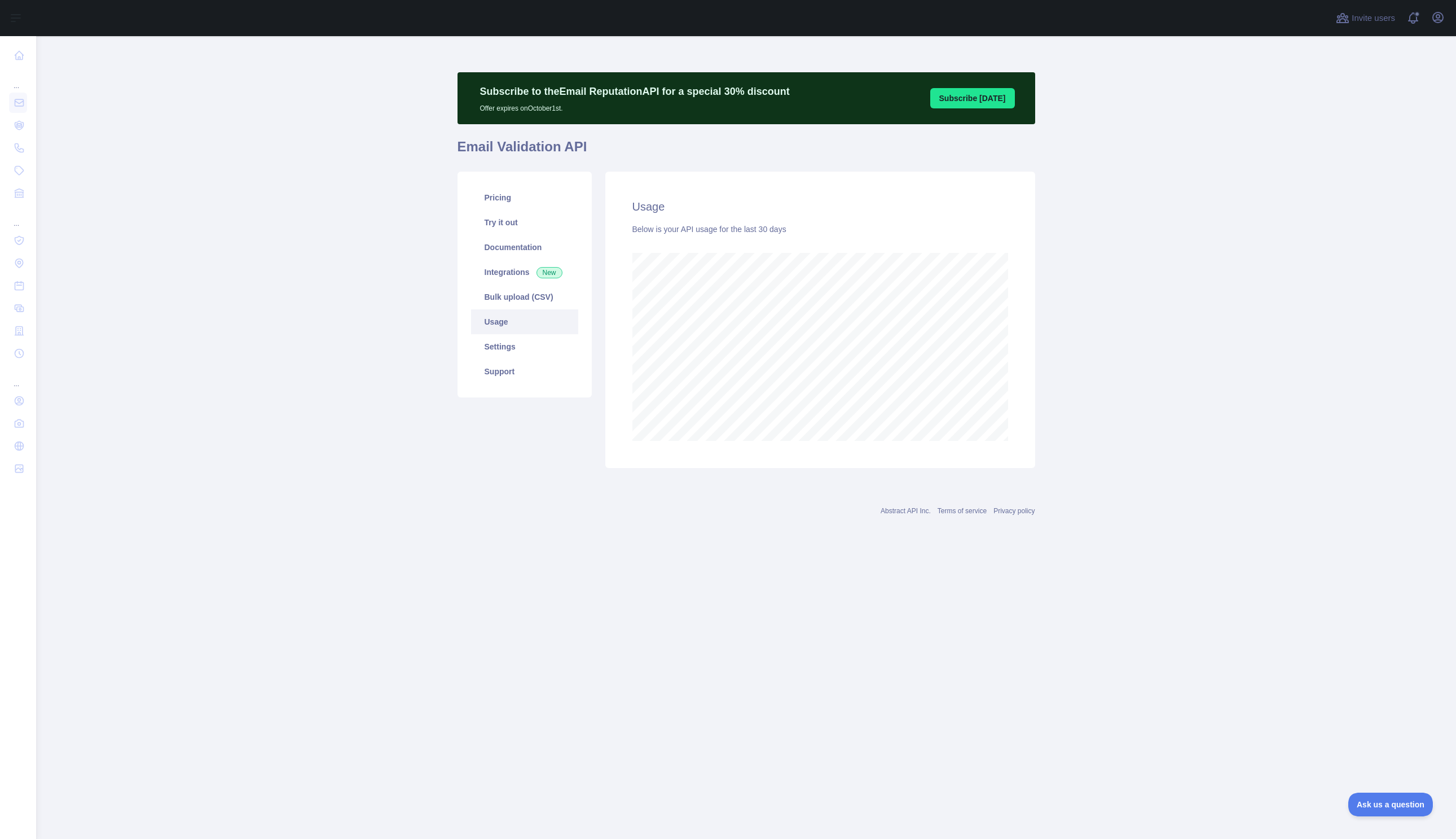
scroll to position [803, 1420]
click at [515, 202] on link "Pricing" at bounding box center [525, 198] width 107 height 25
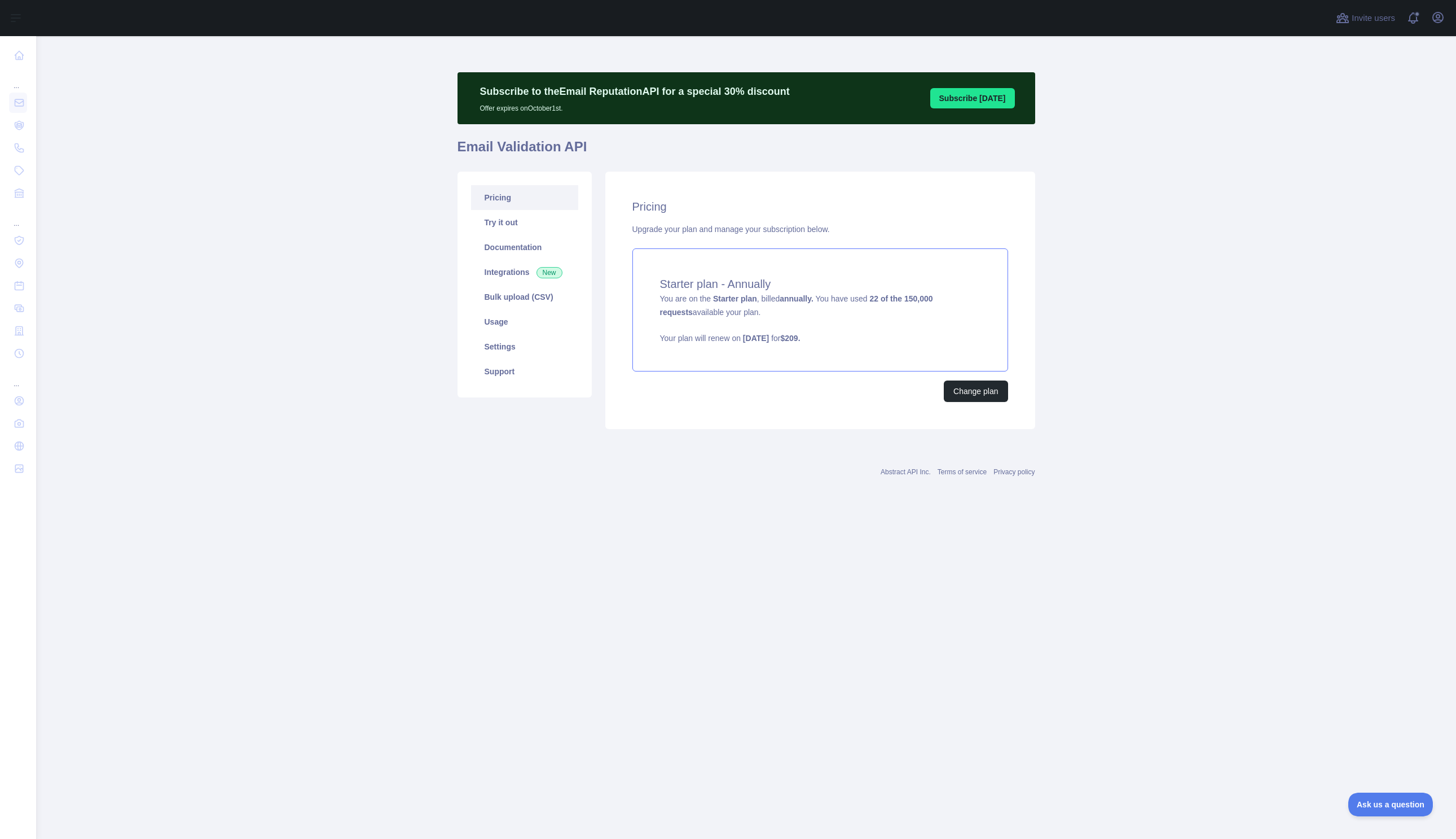
click at [706, 282] on h4 "Starter plan - Annually" at bounding box center [820, 283] width 320 height 16
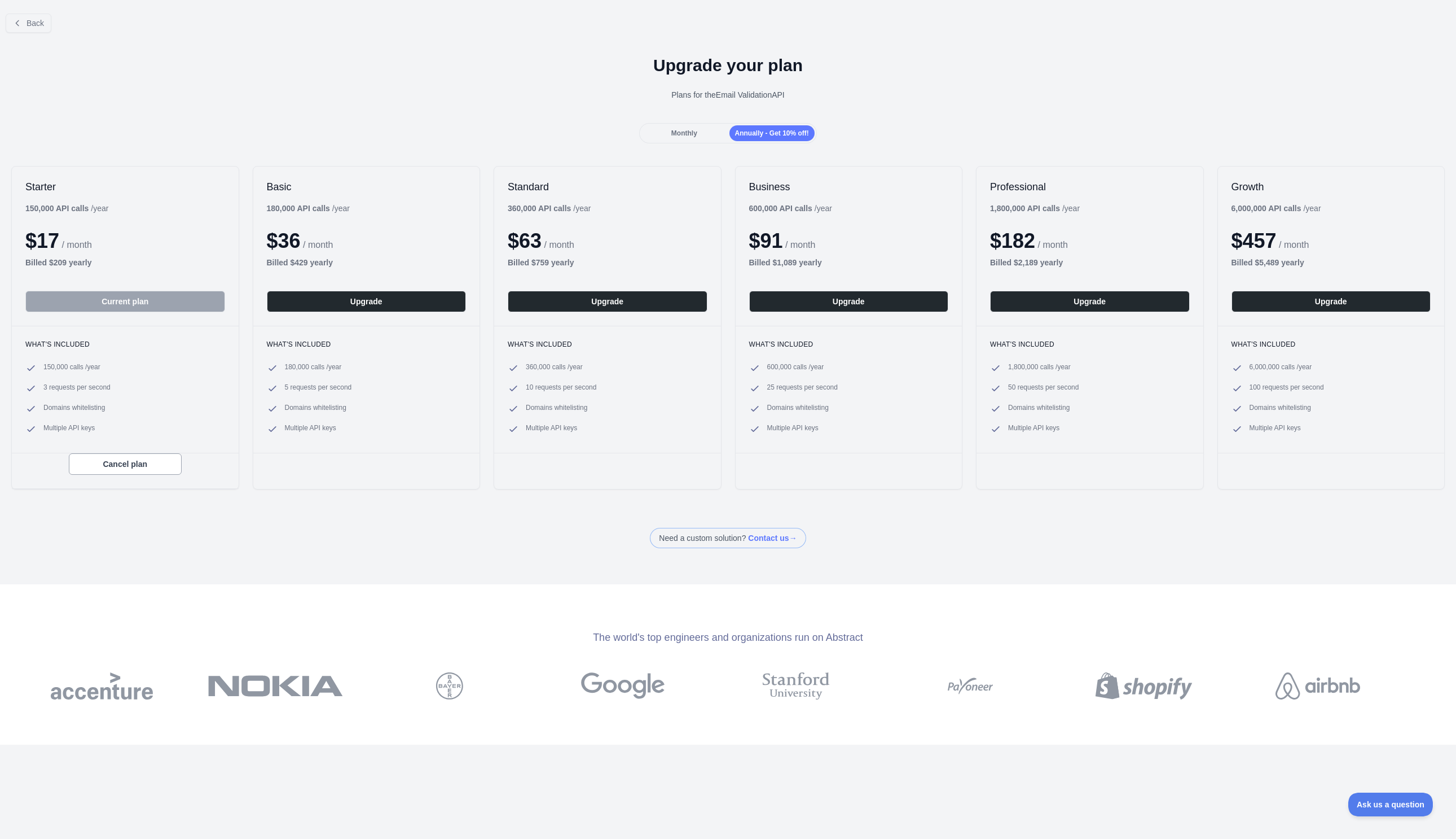
click at [184, 102] on div "Upgrade your plan Plans for the Email Validation API" at bounding box center [728, 83] width 1456 height 82
